Goal: Information Seeking & Learning: Learn about a topic

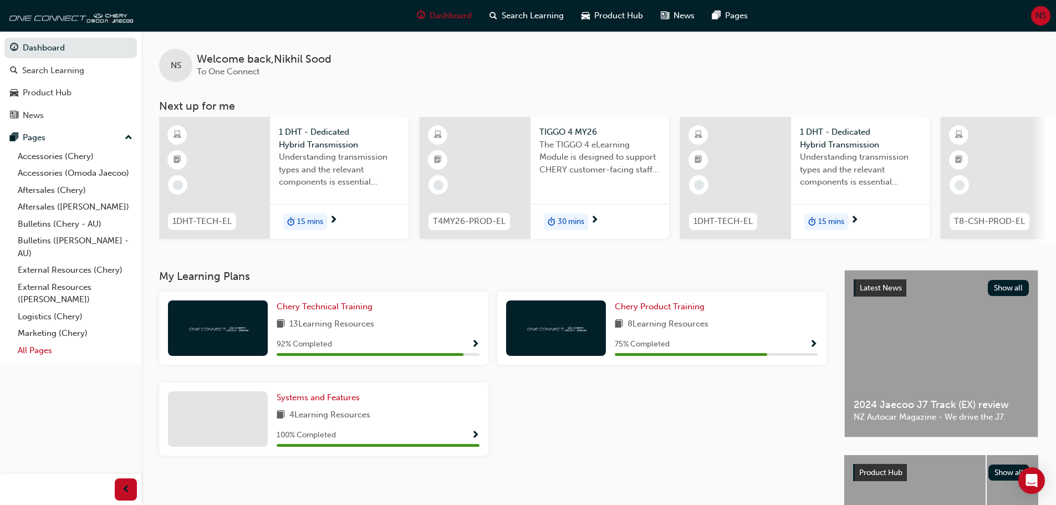
click at [32, 347] on link "All Pages" at bounding box center [75, 350] width 124 height 17
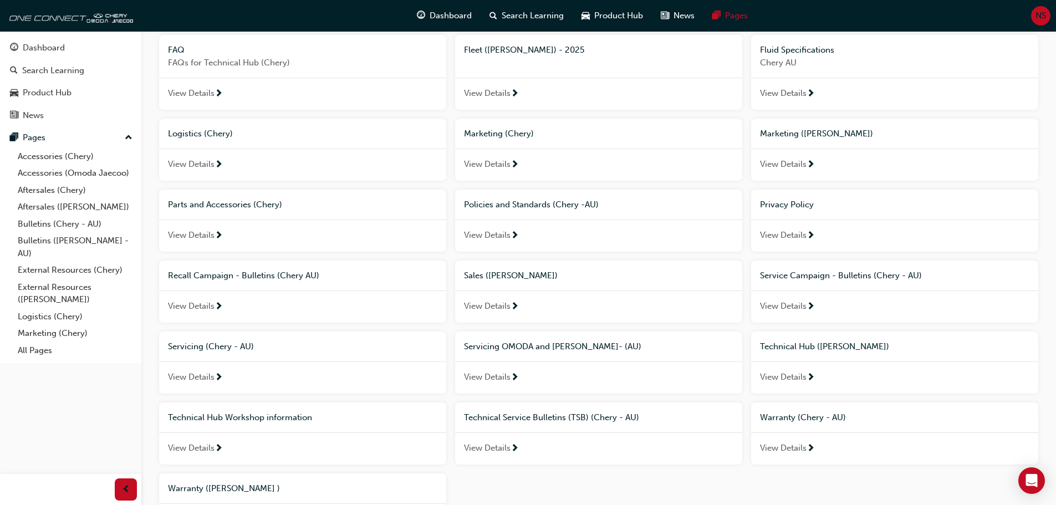
scroll to position [333, 0]
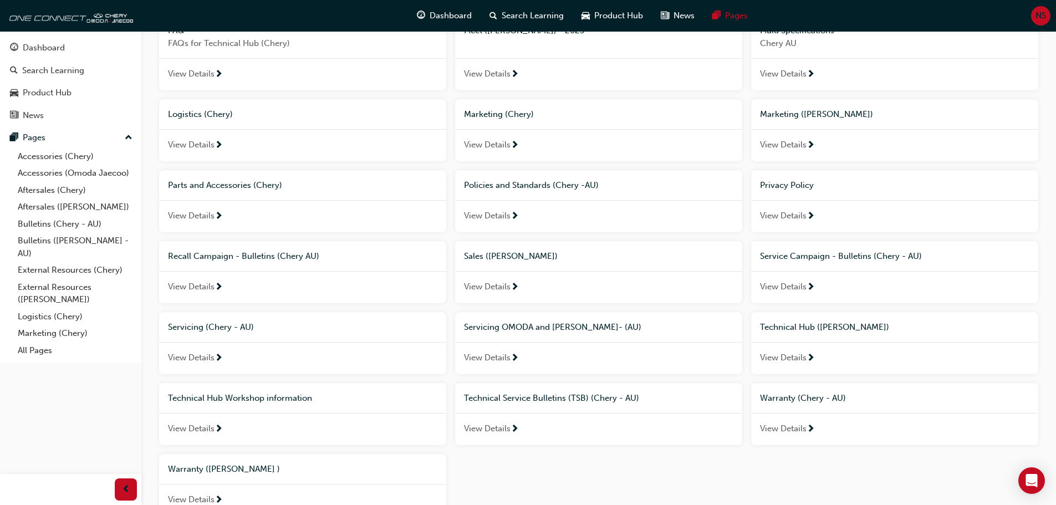
click at [208, 284] on span "View Details" at bounding box center [191, 286] width 47 height 13
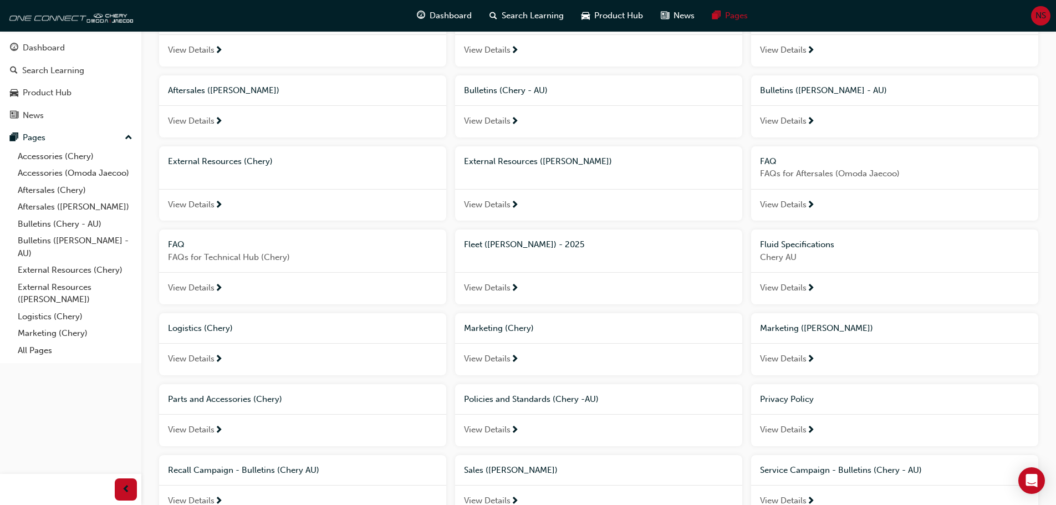
scroll to position [111, 0]
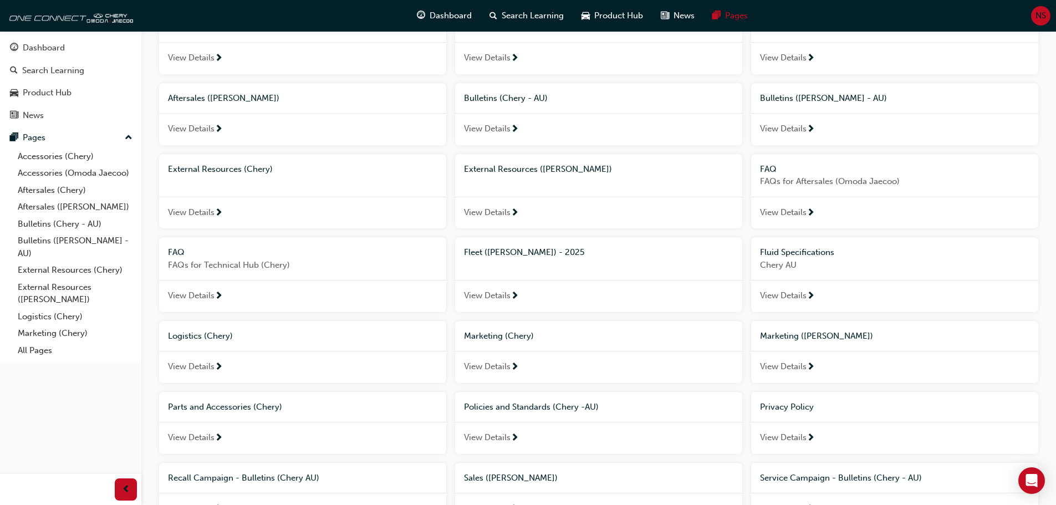
click at [788, 132] on span "View Details" at bounding box center [783, 129] width 47 height 13
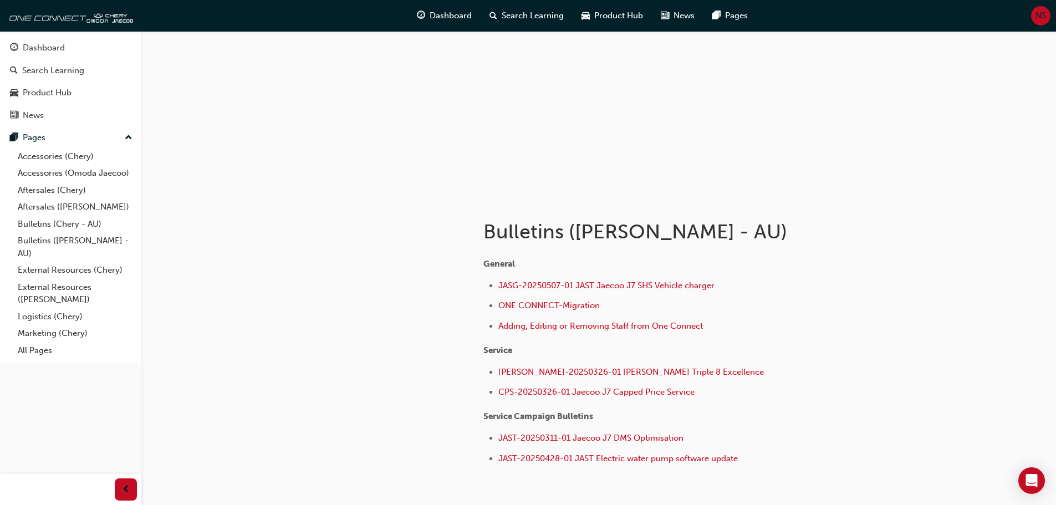
scroll to position [111, 0]
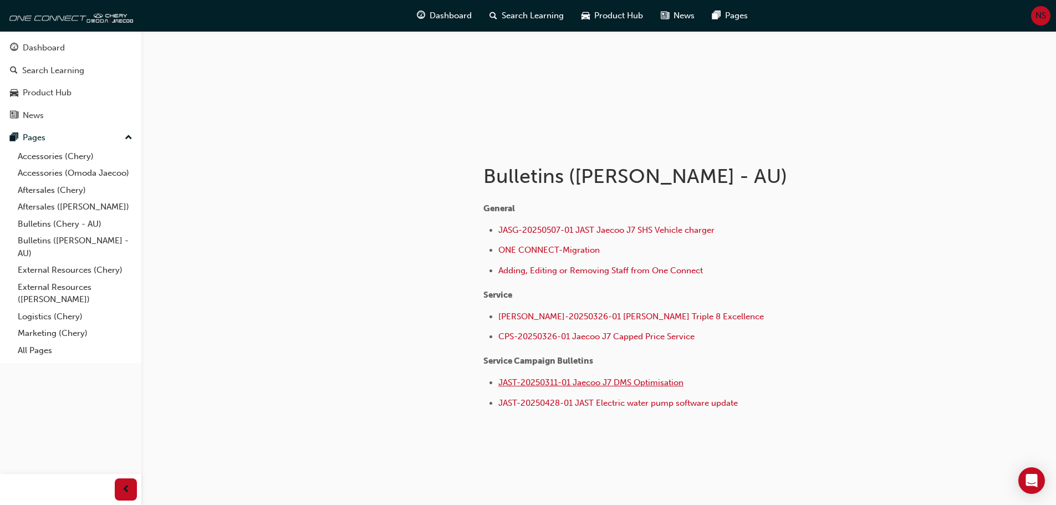
click at [595, 381] on span "JAST-20250311-01 Jaecoo J7 DMS Optimisation" at bounding box center [590, 382] width 185 height 10
